Goal: Information Seeking & Learning: Learn about a topic

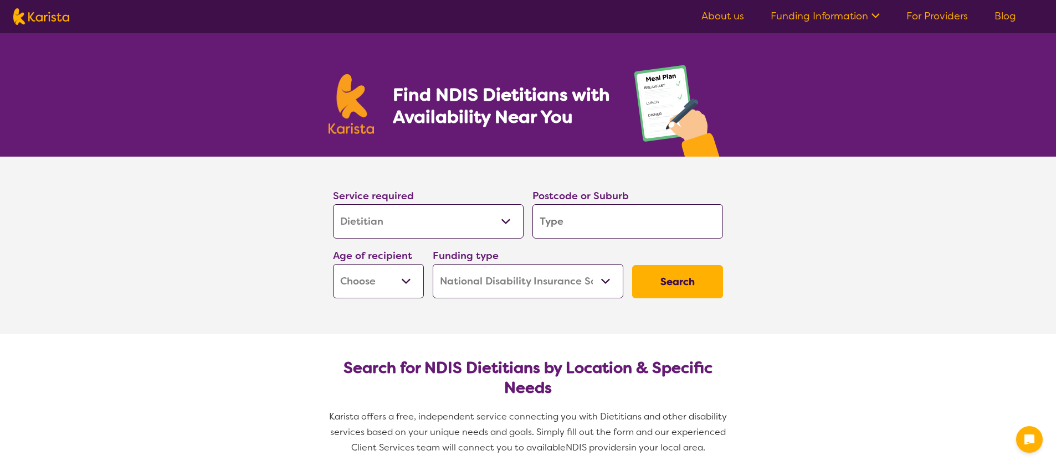
select select "Dietitian"
select select "NDIS"
select select "Dietitian"
select select "NDIS"
type input "Y"
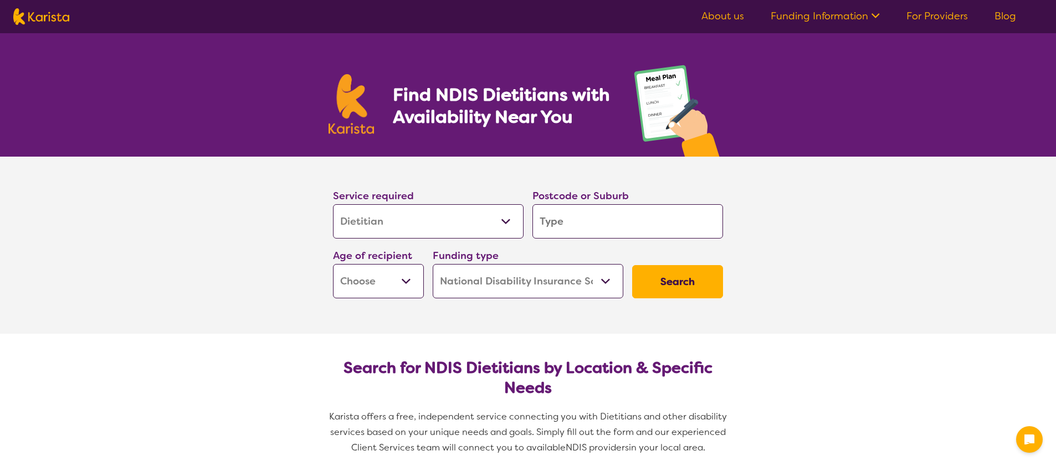
type input "Y"
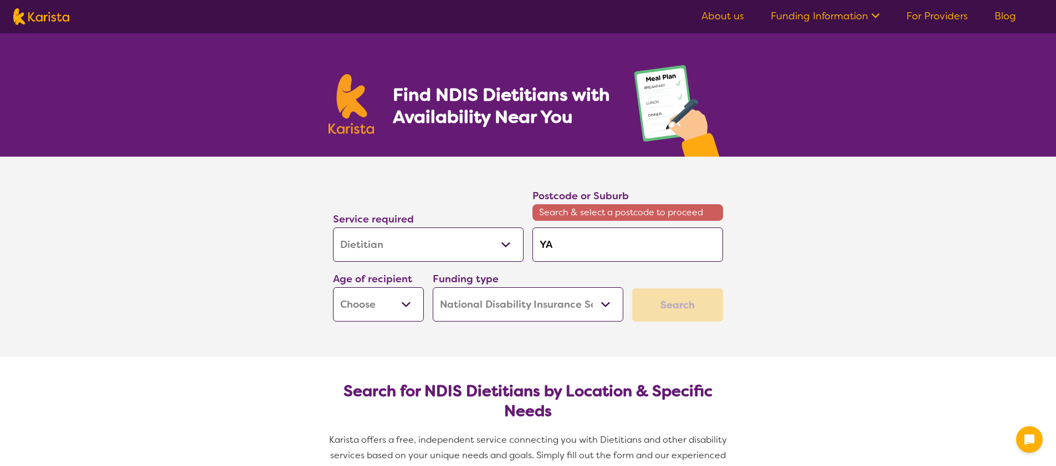
type input "[PERSON_NAME]"
type input "YANC"
type input "YANCH"
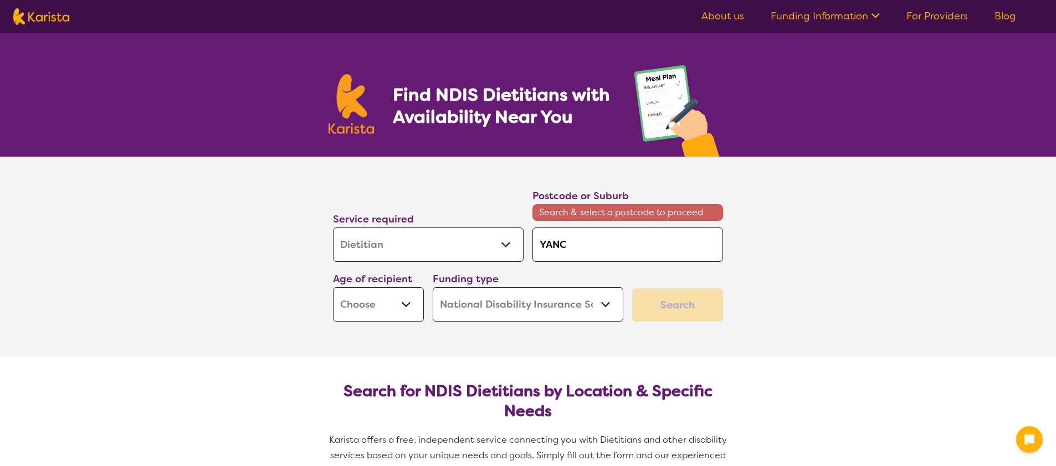
type input "YANCH"
type input "YANCHE"
type input "YANCHEP"
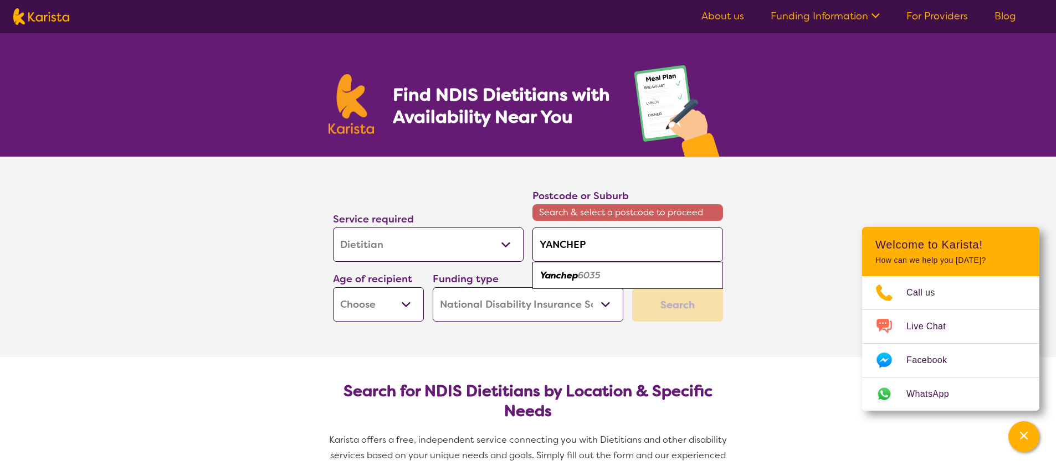
click at [562, 276] on em "Yanchep" at bounding box center [559, 276] width 38 height 12
type input "6035"
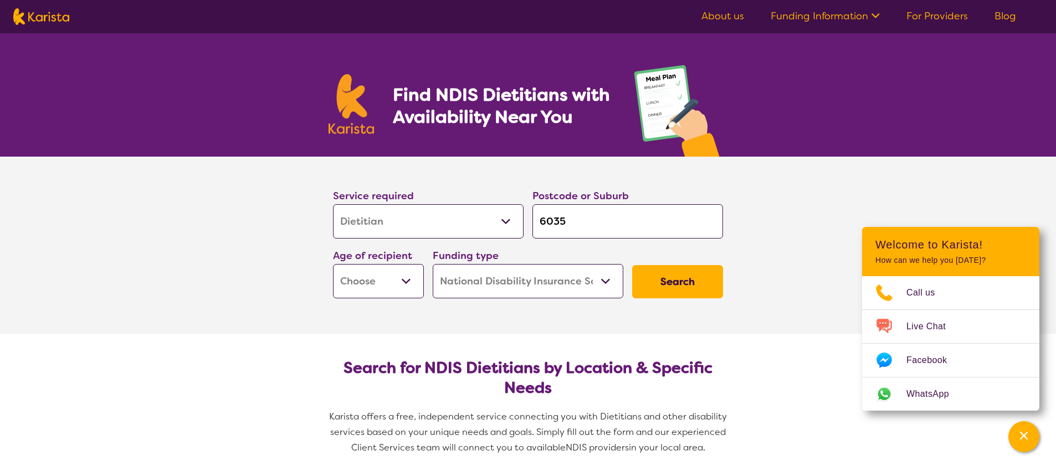
click at [399, 298] on select "Early Childhood - 0 to 9 Child - 10 to 11 Adolescent - 12 to 17 Adult - 18 to 6…" at bounding box center [378, 281] width 91 height 34
select select "EC"
click at [667, 283] on button "Search" at bounding box center [677, 281] width 91 height 33
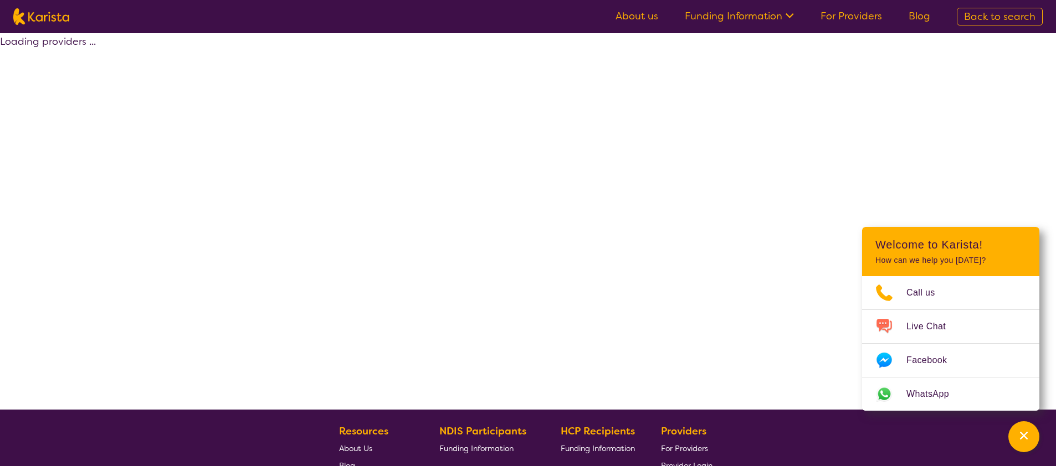
select select "by_score"
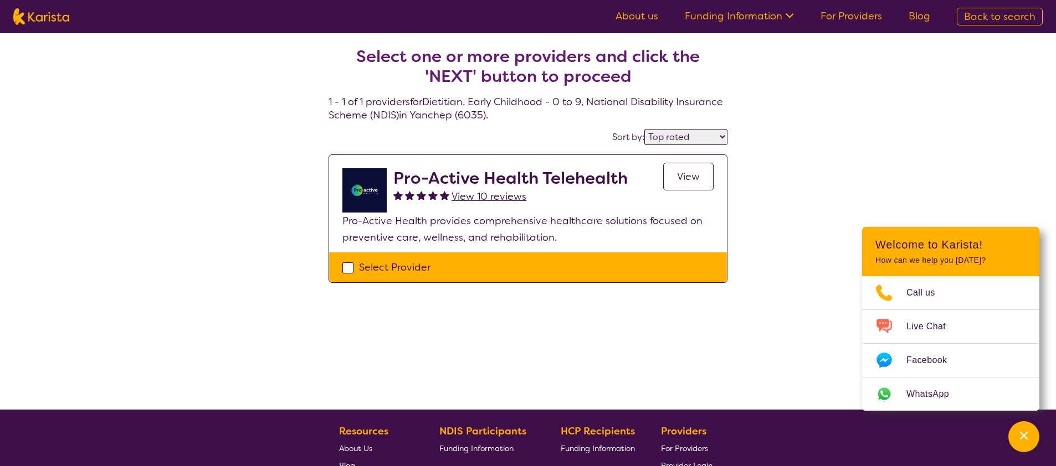
select select "Dietitian"
select select "EC"
select select "NDIS"
select select "Dietitian"
select select "EC"
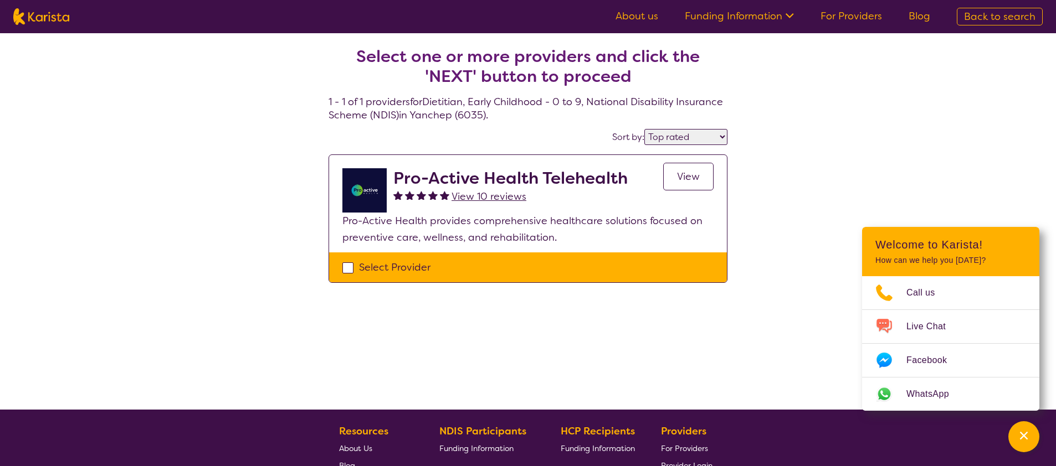
select select "NDIS"
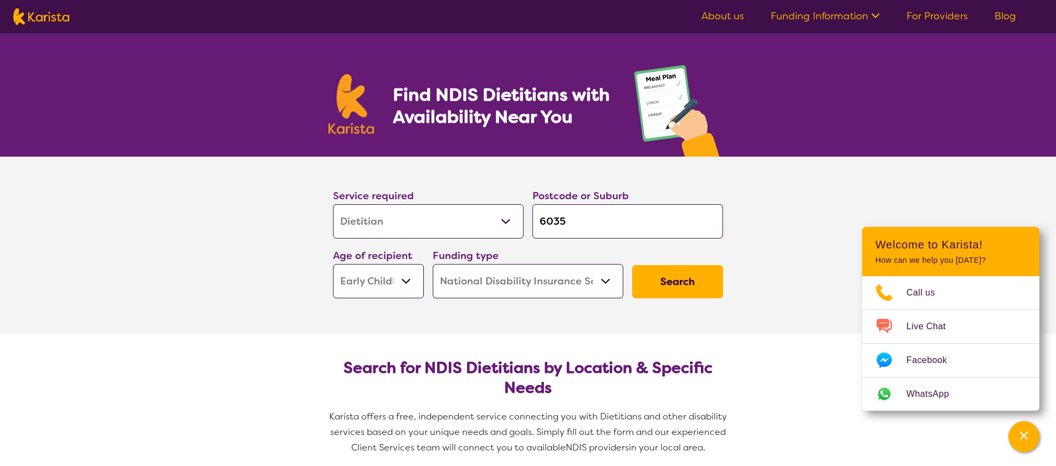
click at [647, 231] on input "6035" at bounding box center [627, 221] width 191 height 34
type input "6"
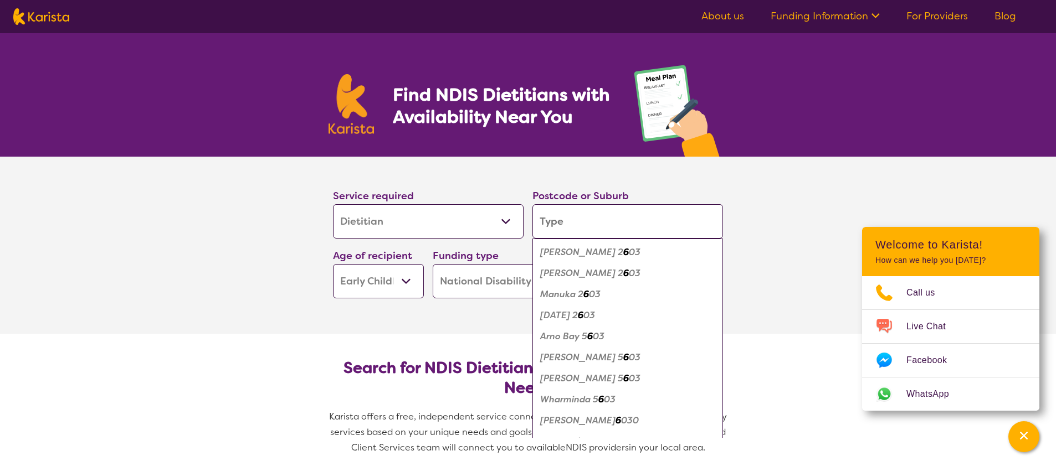
type input "B"
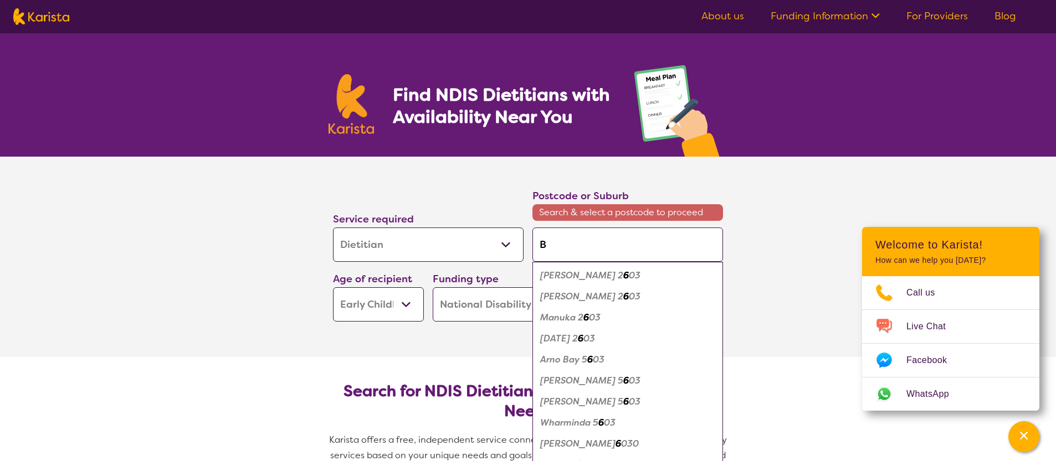
type input "BU"
type input "BUT"
type input "BUTL"
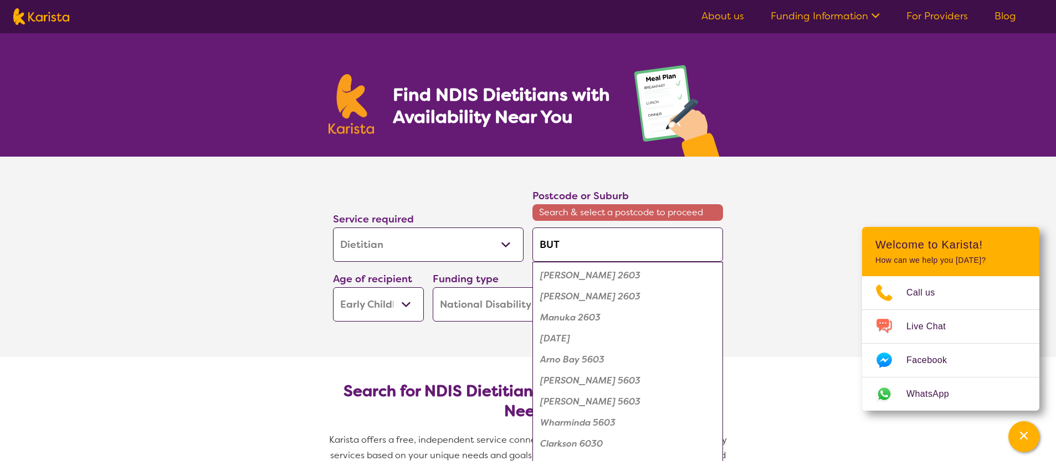
type input "BUTL"
type input "BUTLE"
type input "[PERSON_NAME]"
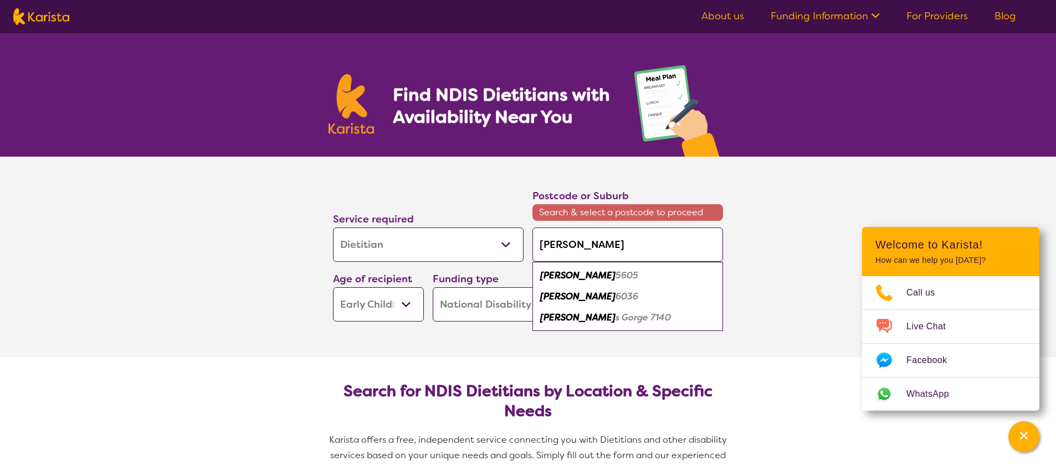
type input "[PERSON_NAME]"
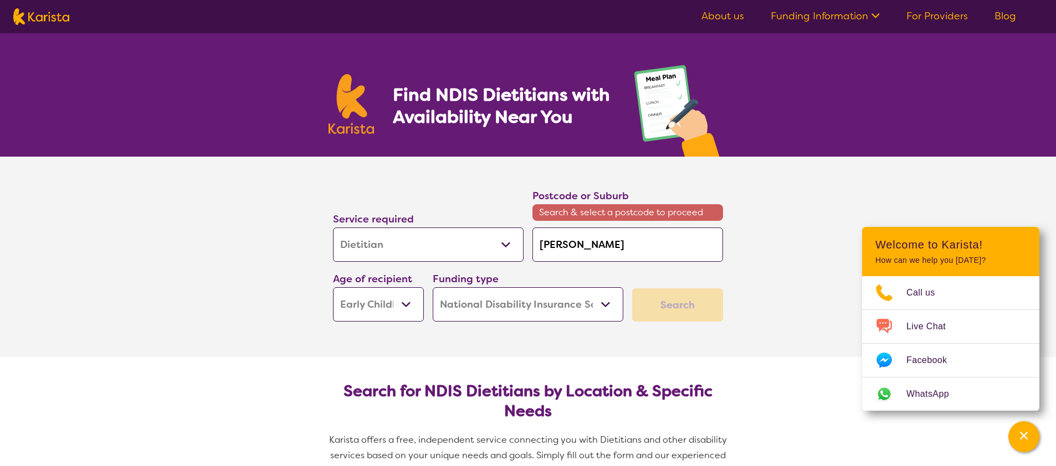
type input "[PERSON_NAME]"
type input "BUTLE"
type input "BUTL"
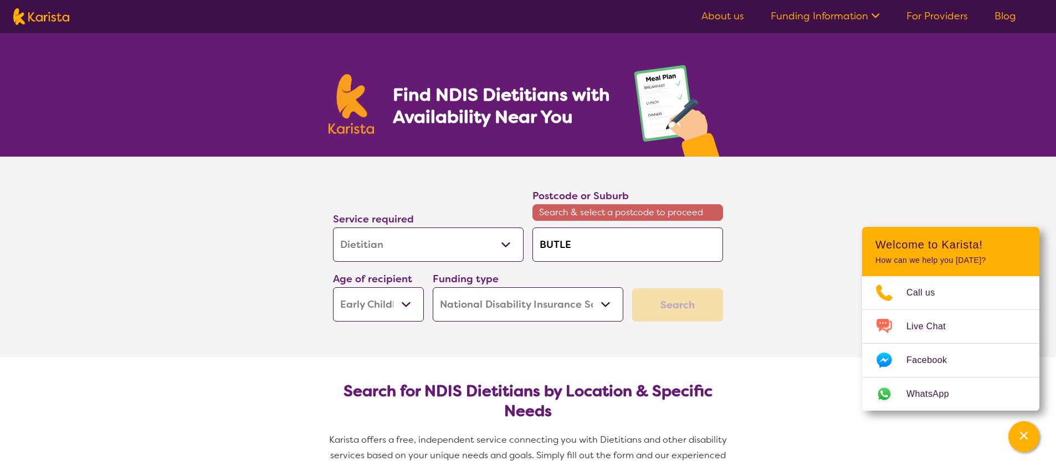
type input "BUTL"
type input "BUT"
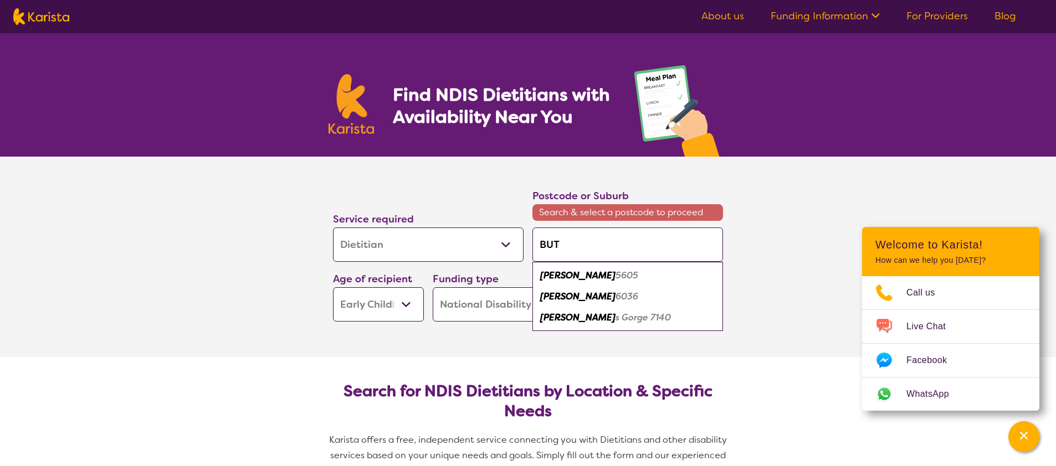
type input "BU"
type input "B"
